Goal: Task Accomplishment & Management: Manage account settings

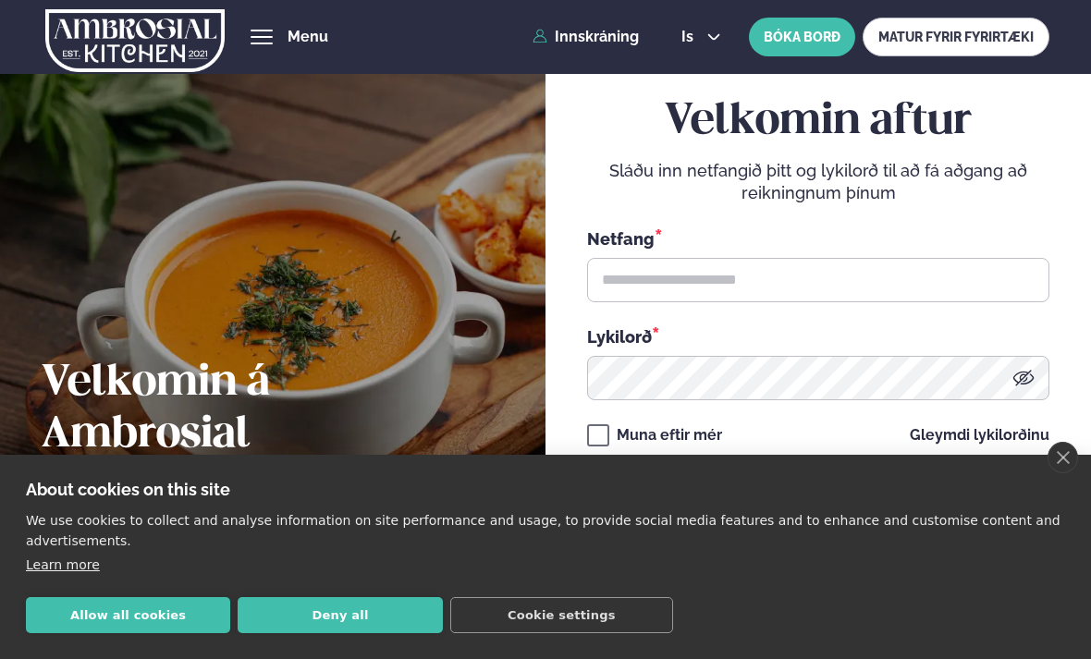
click at [125, 630] on button "Allow all cookies" at bounding box center [128, 615] width 204 height 36
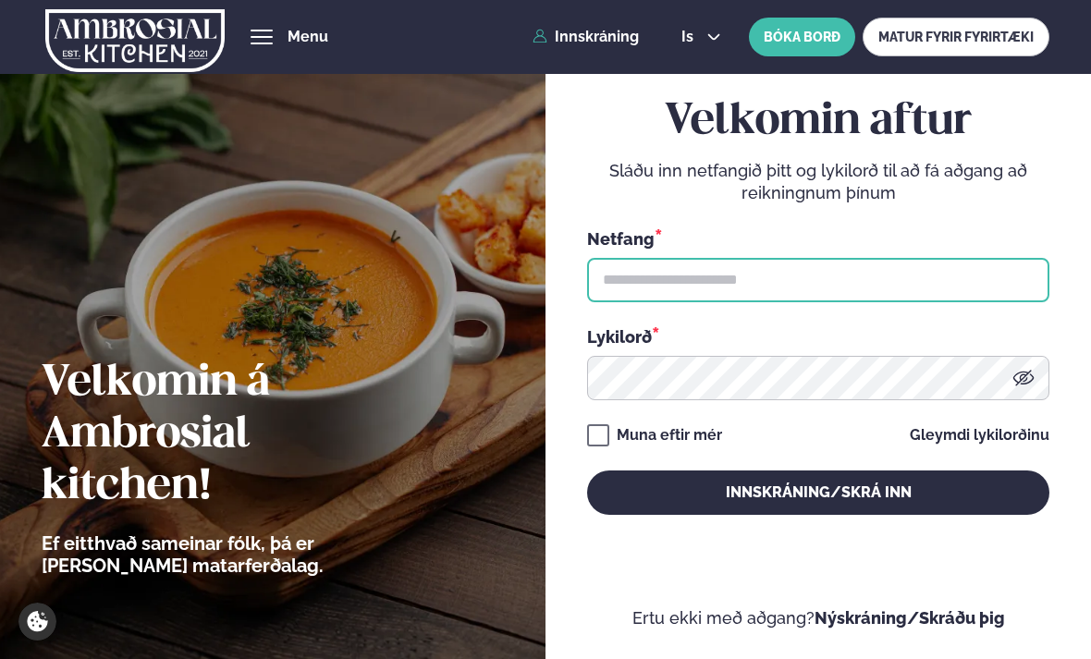
click at [652, 295] on input "text" at bounding box center [818, 280] width 463 height 44
click at [630, 302] on input "text" at bounding box center [818, 280] width 463 height 44
click at [721, 302] on input "text" at bounding box center [818, 280] width 463 height 44
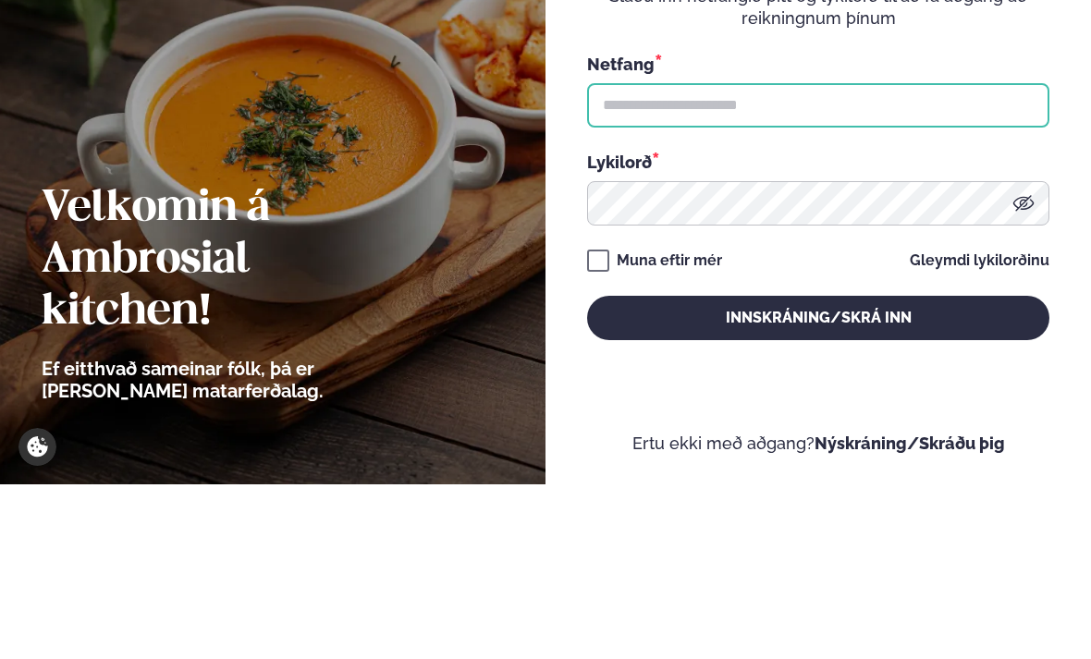
scroll to position [175, 0]
